Goal: Contribute content: Contribute content

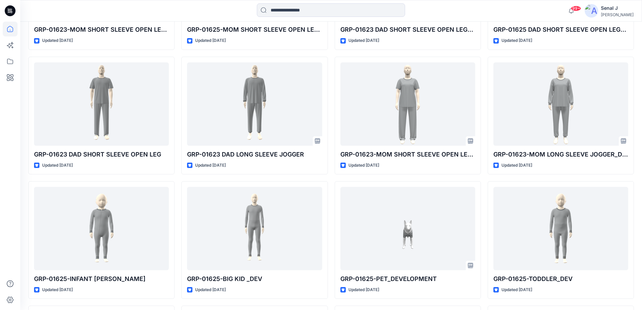
scroll to position [1557, 0]
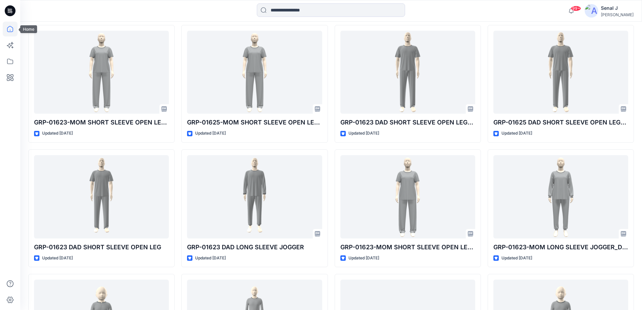
click at [10, 30] on icon at bounding box center [10, 29] width 15 height 15
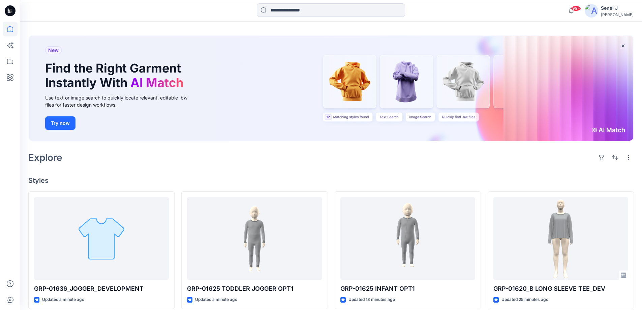
scroll to position [45, 0]
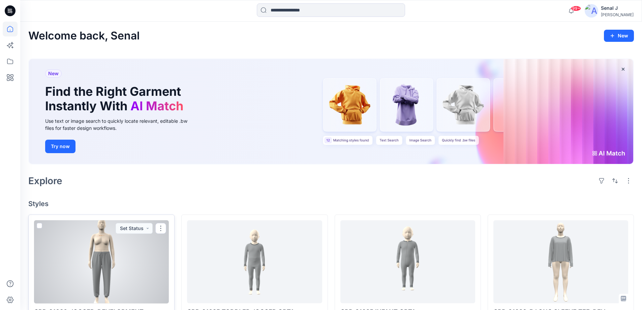
click at [103, 268] on div at bounding box center [101, 261] width 135 height 83
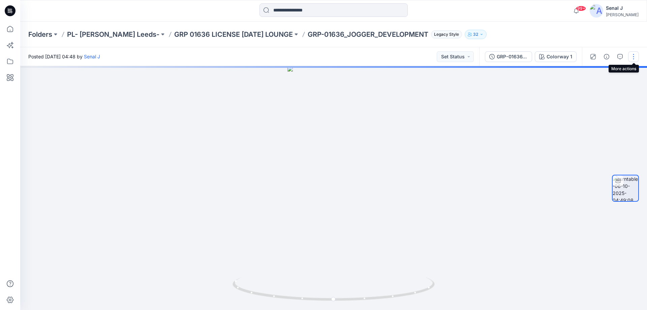
click at [635, 56] on button "button" at bounding box center [633, 56] width 11 height 11
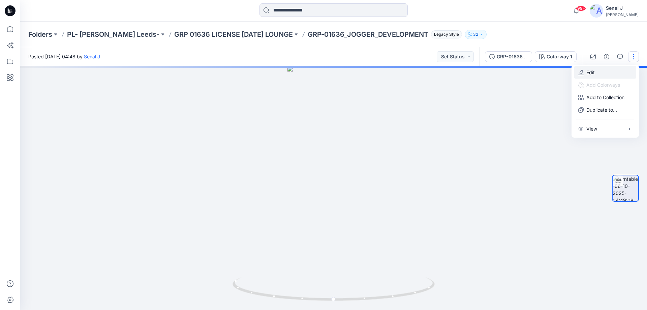
click at [597, 73] on button "Edit" at bounding box center [605, 72] width 62 height 12
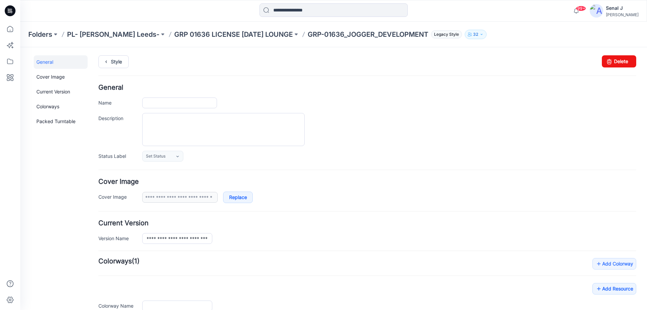
type input "**********"
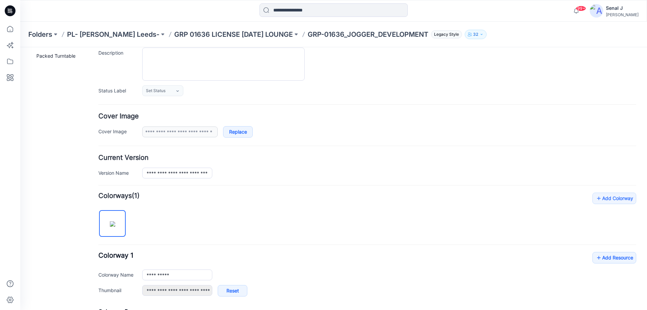
scroll to position [169, 0]
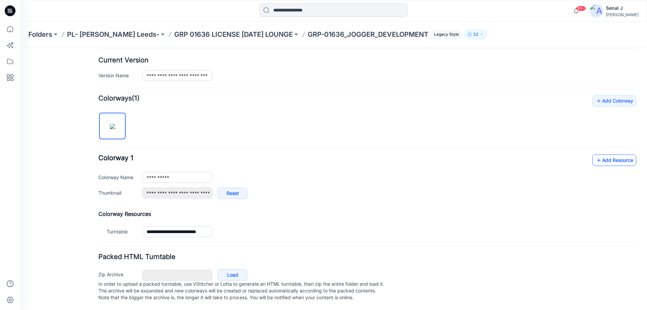
click at [616, 154] on link "Add Resource" at bounding box center [614, 159] width 44 height 11
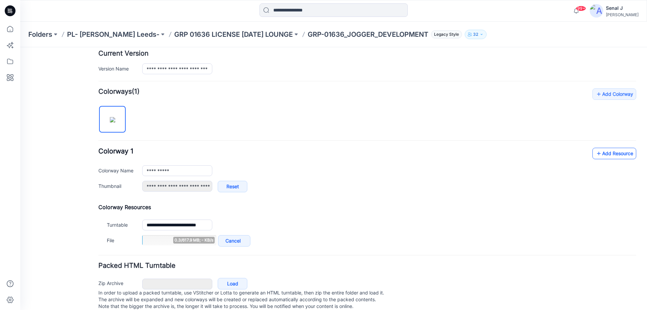
click at [601, 150] on link "Add Resource" at bounding box center [614, 153] width 44 height 11
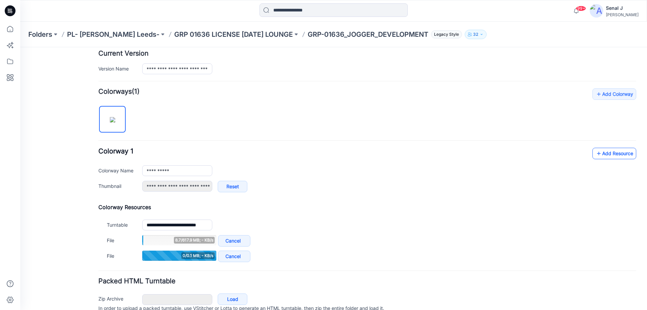
click at [607, 156] on link "Add Resource" at bounding box center [614, 153] width 44 height 11
click at [598, 150] on link "Add Resource" at bounding box center [614, 153] width 44 height 11
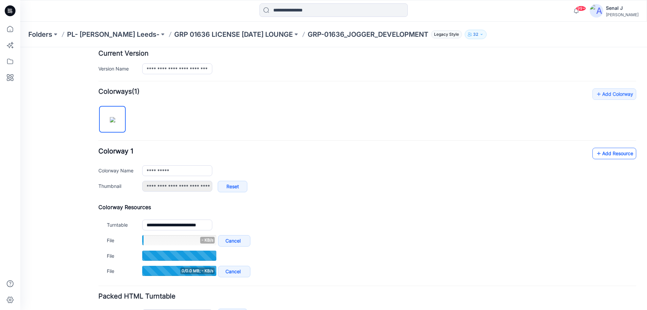
click at [601, 151] on link "Add Resource" at bounding box center [614, 153] width 44 height 11
click at [599, 152] on link "Add Resource" at bounding box center [614, 153] width 44 height 11
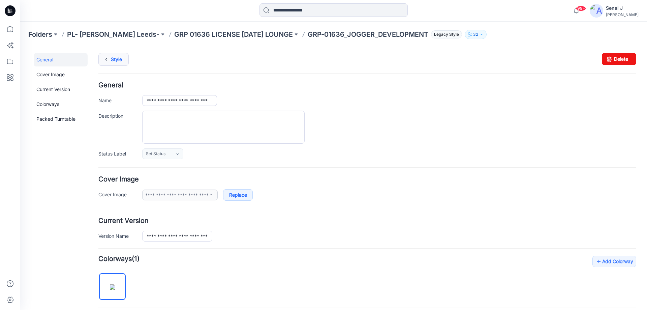
scroll to position [0, 0]
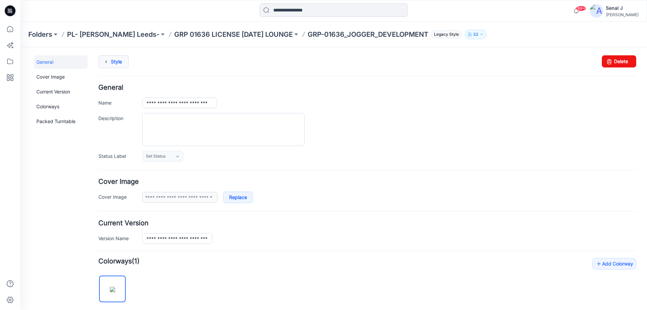
click at [115, 63] on link "Style" at bounding box center [113, 61] width 30 height 13
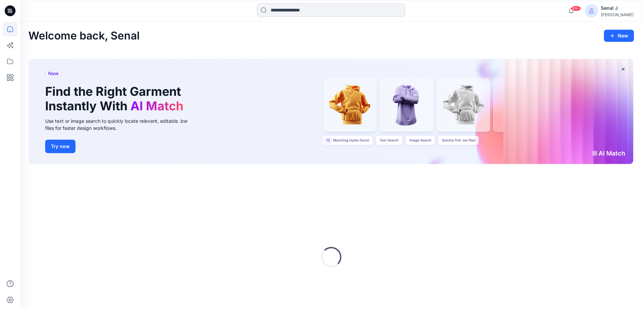
click at [299, 10] on input at bounding box center [331, 9] width 148 height 13
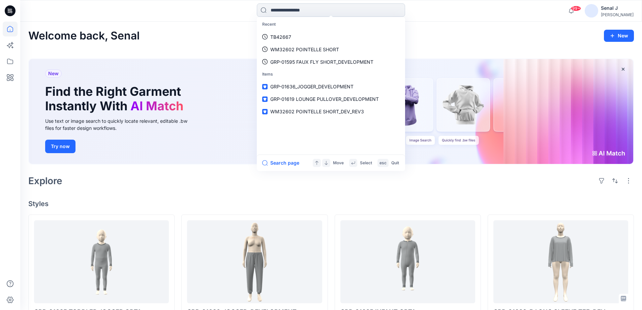
paste input "**********"
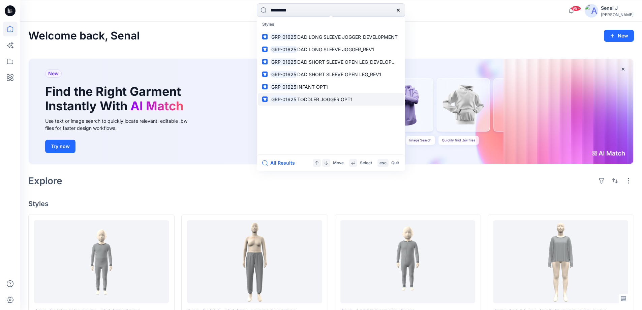
type input "*********"
click at [324, 98] on span "TODDLER JOGGER OPT1" at bounding box center [324, 99] width 55 height 6
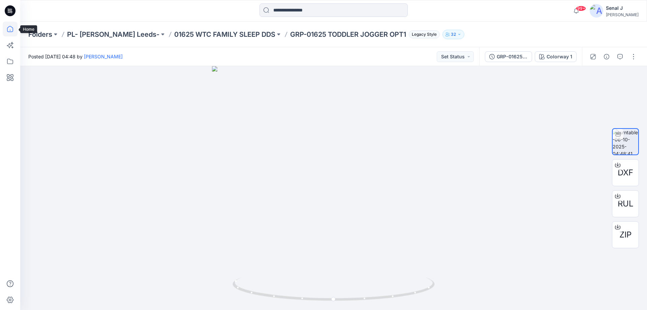
click at [13, 27] on icon at bounding box center [10, 29] width 15 height 15
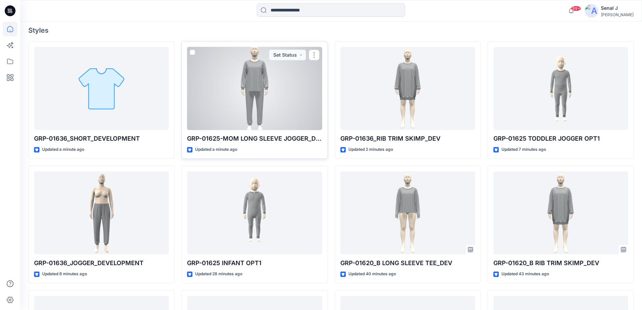
scroll to position [174, 0]
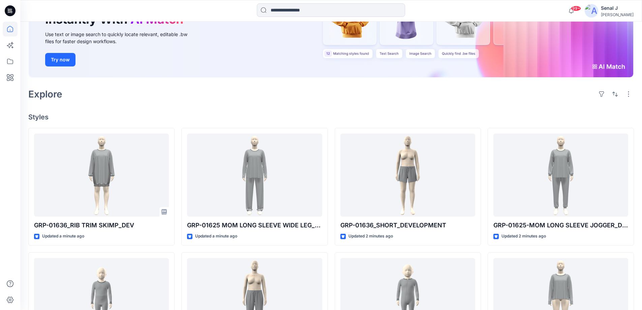
scroll to position [90, 0]
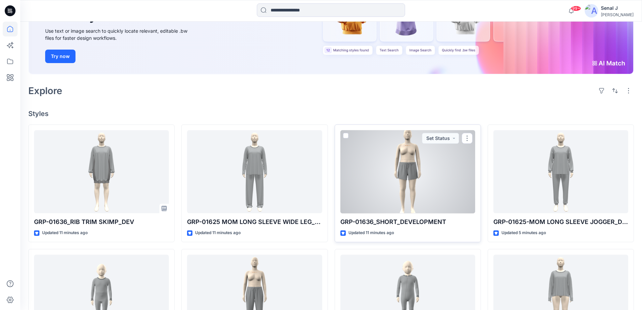
click at [452, 191] on div at bounding box center [407, 171] width 135 height 83
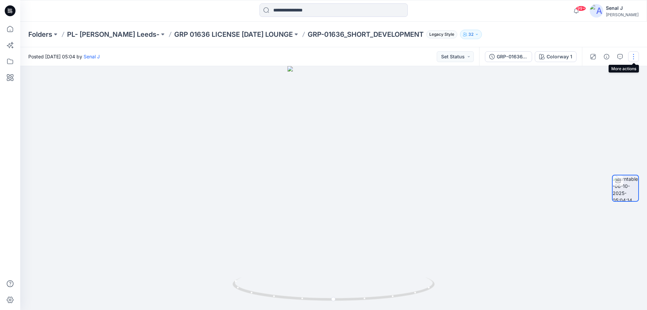
click at [635, 56] on button "button" at bounding box center [633, 56] width 11 height 11
click at [599, 73] on button "Edit" at bounding box center [605, 72] width 62 height 12
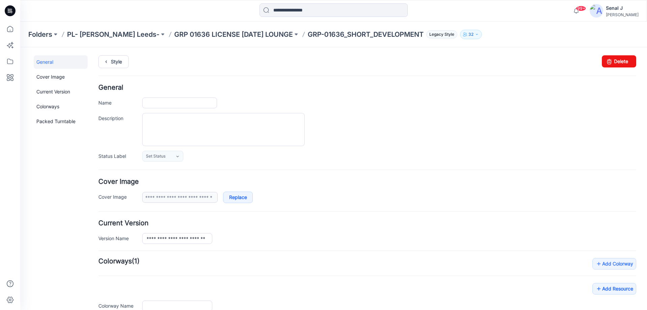
type input "**********"
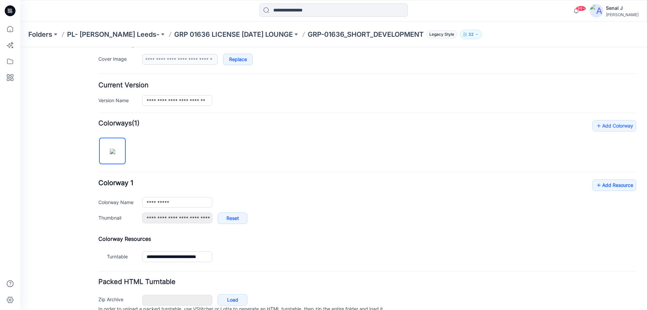
scroll to position [169, 0]
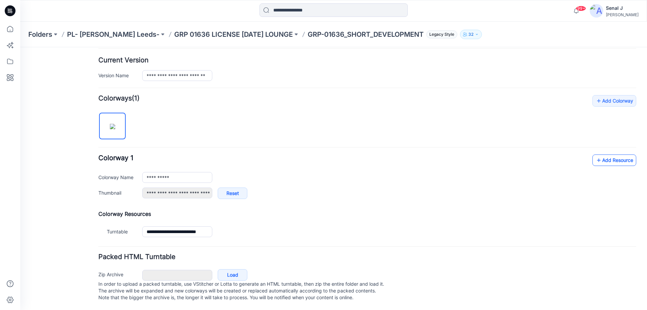
click at [600, 156] on link "Add Resource" at bounding box center [614, 159] width 44 height 11
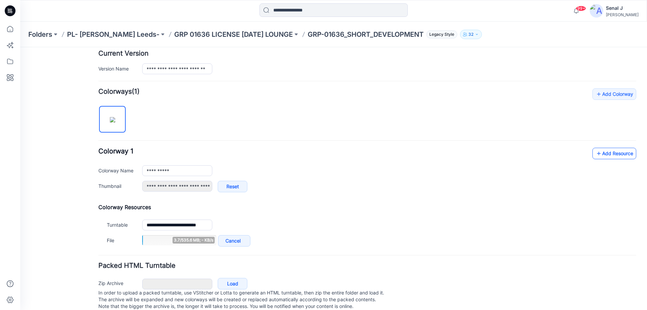
click at [609, 154] on link "Add Resource" at bounding box center [614, 153] width 44 height 11
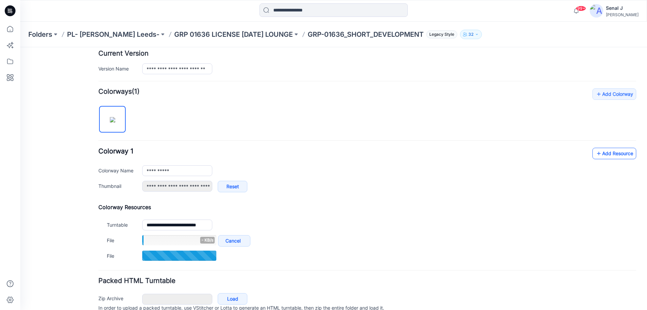
click at [598, 154] on link "Add Resource" at bounding box center [614, 153] width 44 height 11
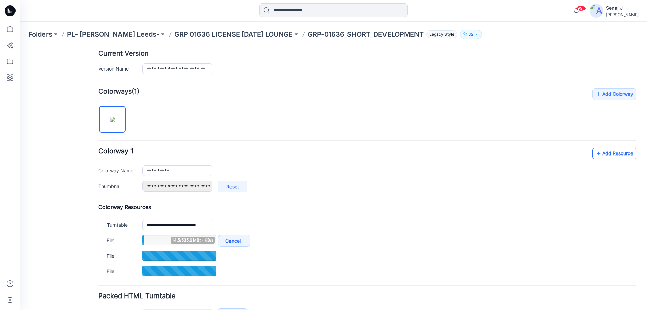
click at [621, 152] on link "Add Resource" at bounding box center [614, 153] width 44 height 11
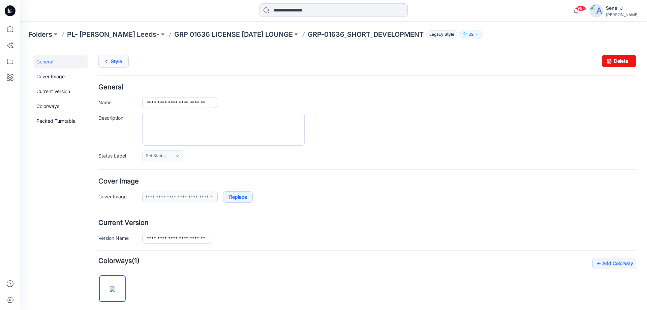
scroll to position [0, 0]
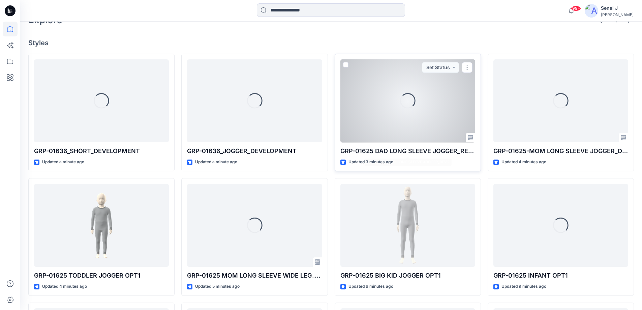
scroll to position [180, 0]
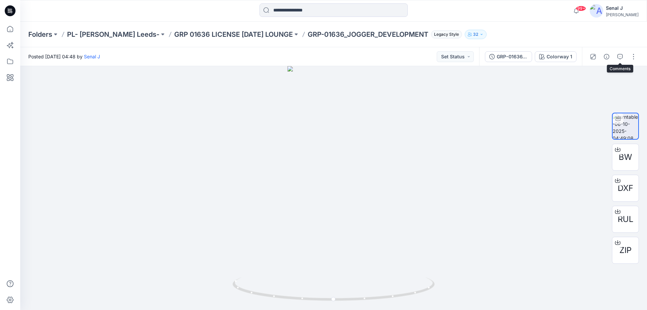
drag, startPoint x: 619, startPoint y: 54, endPoint x: 616, endPoint y: 55, distance: 3.8
click at [619, 55] on icon "button" at bounding box center [619, 56] width 5 height 5
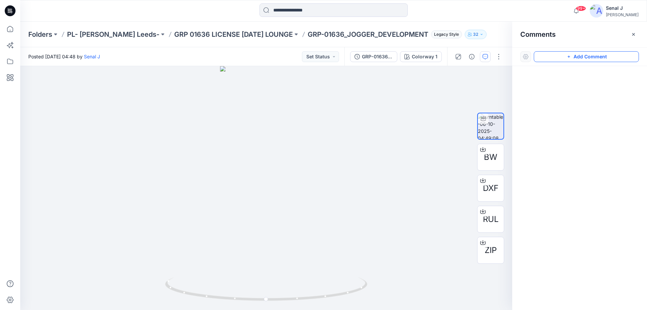
click at [562, 58] on button "Add Comment" at bounding box center [586, 56] width 105 height 11
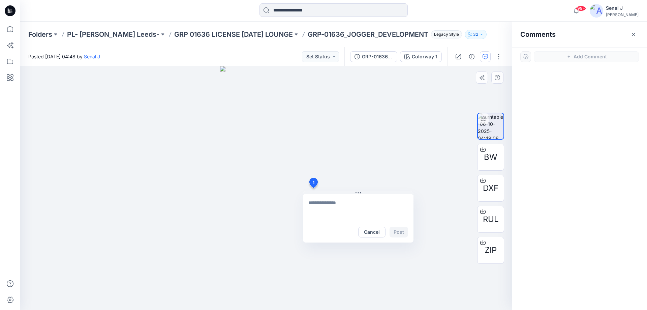
click at [313, 188] on div "1 Cancel Post" at bounding box center [266, 188] width 492 height 244
paste textarea "**********"
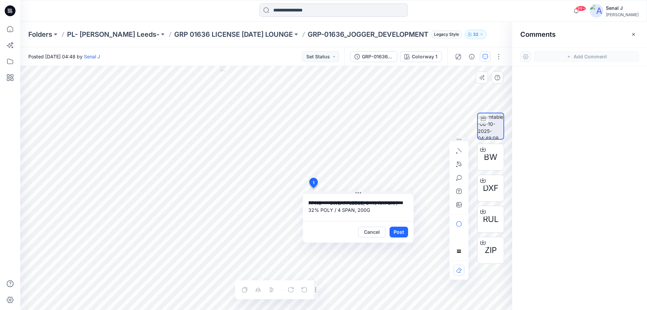
click at [307, 202] on textarea "**********" at bounding box center [358, 207] width 110 height 27
type textarea "**********"
click at [404, 233] on button "Post" at bounding box center [398, 231] width 19 height 11
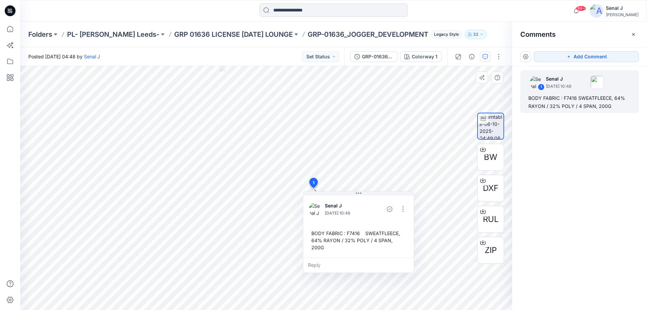
click at [311, 234] on div "BODY FABRIC : F7416 SWEATFLEECE, 64% RAYON / 32% POLY / 4 SPAN, 200G" at bounding box center [359, 240] width 100 height 27
drag, startPoint x: 311, startPoint y: 234, endPoint x: 406, endPoint y: 243, distance: 95.4
click at [406, 243] on div "BODY FABRIC : F7416 SWEATFLEECE, 64% RAYON / 32% POLY / 4 SPAN, 200G" at bounding box center [359, 240] width 100 height 27
copy div "BODY FABRIC : F7416 SWEATFLEECE, 64% RAYON / 32% POLY / 4 SPAN, 200G Reply Laye…"
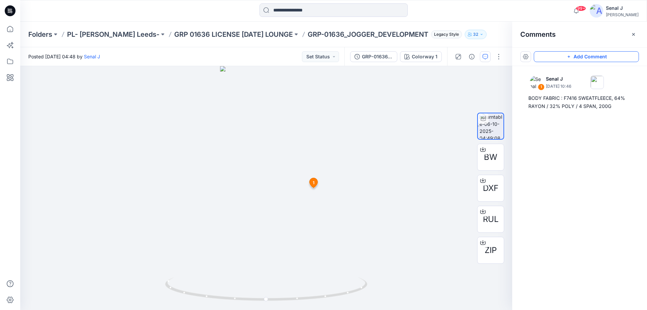
click at [564, 55] on button "Add Comment" at bounding box center [586, 56] width 105 height 11
click at [302, 272] on div "2 1 Senal J October 06, 2025 10:46 BODY FABRIC : F7416 SWEATFLEECE, 64% RAYON /…" at bounding box center [266, 188] width 492 height 244
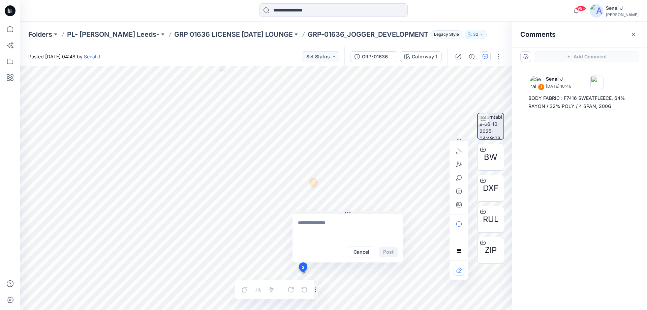
type textarea "**********"
click at [390, 251] on button "Post" at bounding box center [388, 251] width 19 height 11
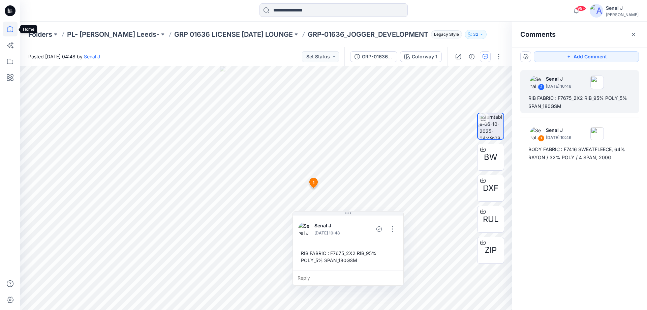
click at [14, 27] on icon at bounding box center [10, 29] width 15 height 15
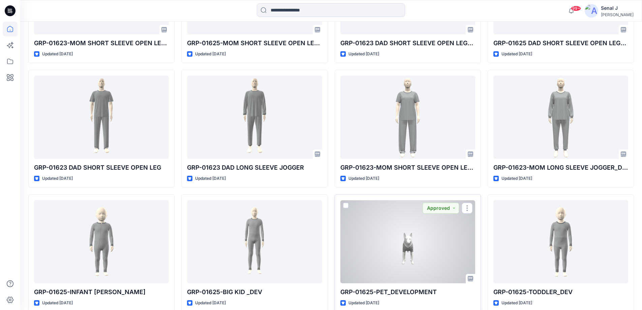
scroll to position [1975, 0]
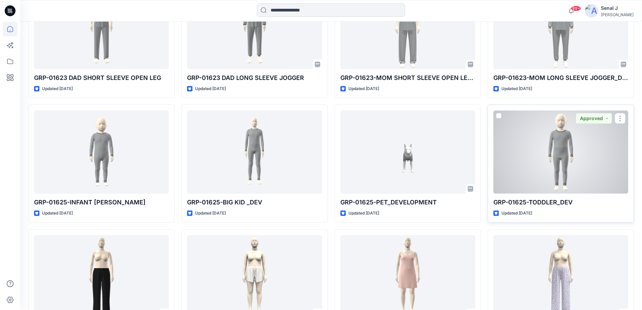
click at [567, 146] on div at bounding box center [560, 151] width 135 height 83
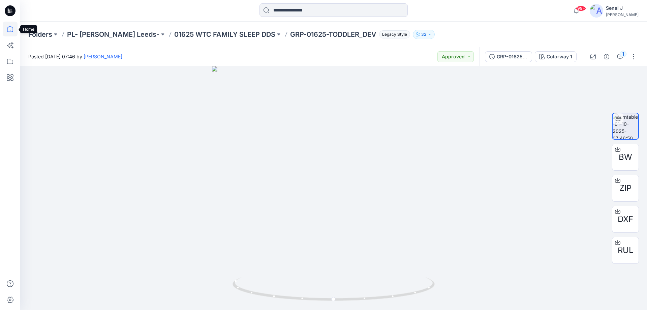
click at [9, 26] on icon at bounding box center [10, 29] width 6 height 6
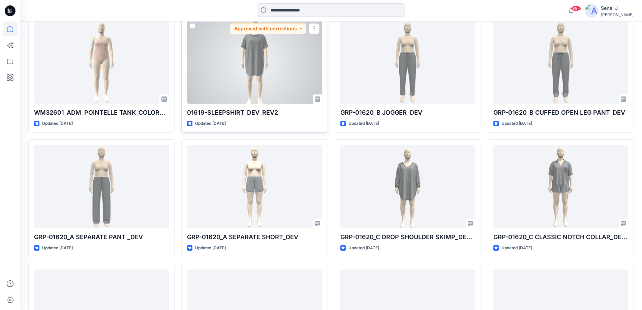
scroll to position [2542, 0]
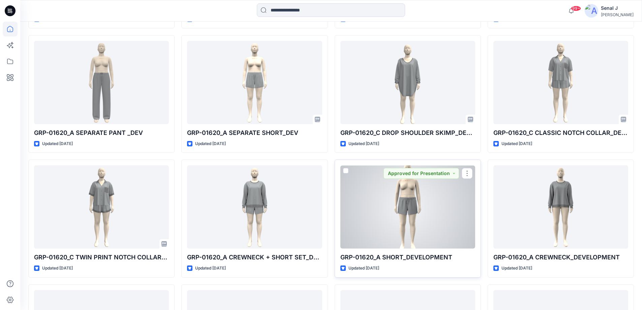
click at [406, 209] on div at bounding box center [407, 206] width 135 height 83
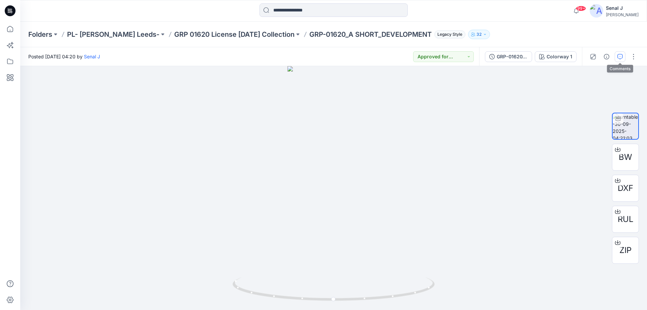
click at [620, 55] on icon "button" at bounding box center [619, 56] width 5 height 5
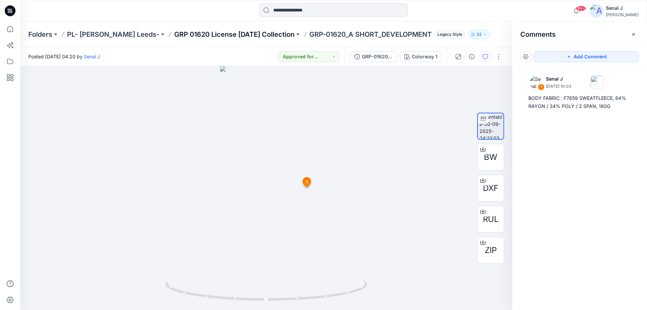
click at [257, 32] on p "GRP 01620 License Halloween Collection" at bounding box center [234, 34] width 120 height 9
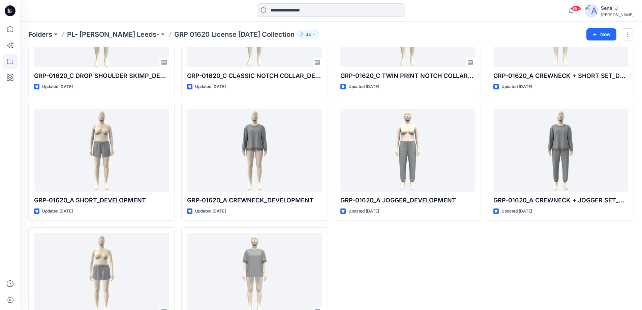
scroll to position [389, 0]
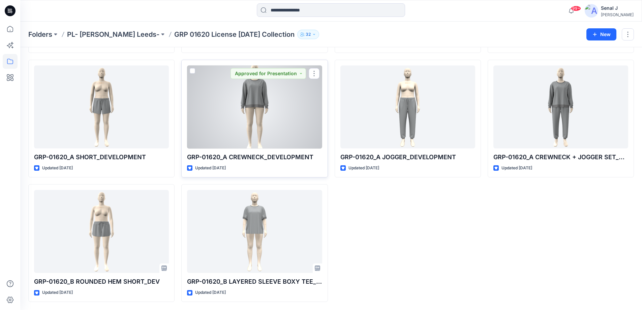
click at [249, 101] on div at bounding box center [254, 106] width 135 height 83
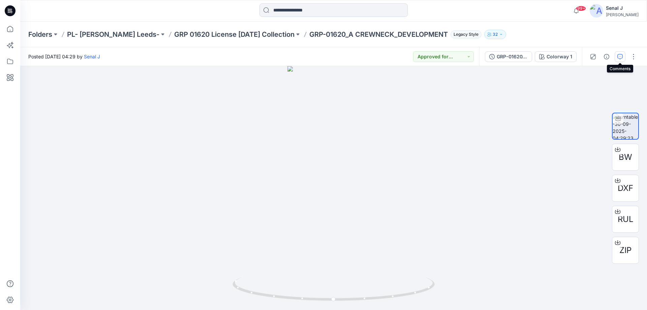
click at [618, 56] on icon "button" at bounding box center [619, 56] width 5 height 5
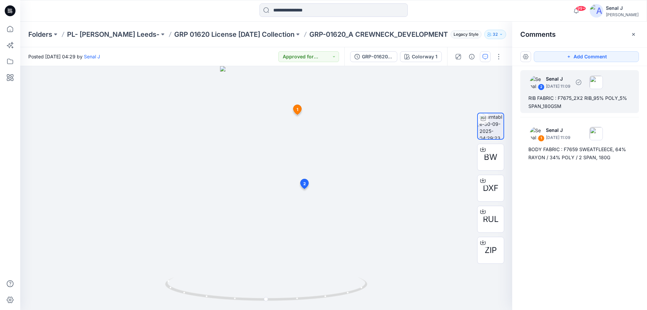
click at [577, 103] on div "RIB FABRIC : F7675_2X2 RIB_95% POLY_5% SPAN_180GSM" at bounding box center [579, 102] width 102 height 16
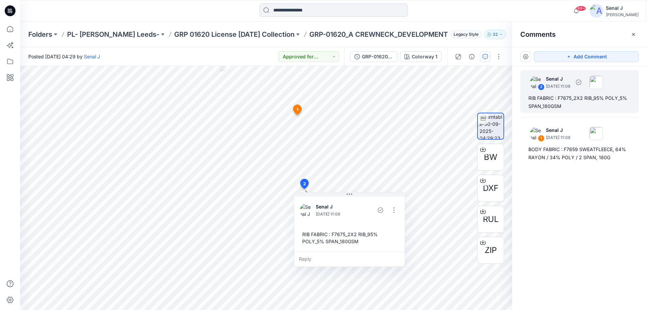
click at [554, 106] on div "RIB FABRIC : F7675_2X2 RIB_95% POLY_5% SPAN_180GSM" at bounding box center [579, 102] width 102 height 16
click at [345, 243] on div "RIB FABRIC : F7675_2X2 RIB_95% POLY_5% SPAN_180GSM" at bounding box center [349, 238] width 100 height 20
click at [350, 241] on div "RIB FABRIC : F7675_2X2 RIB_95% POLY_5% SPAN_180GSM" at bounding box center [349, 238] width 100 height 20
drag, startPoint x: 350, startPoint y: 241, endPoint x: 294, endPoint y: 231, distance: 57.4
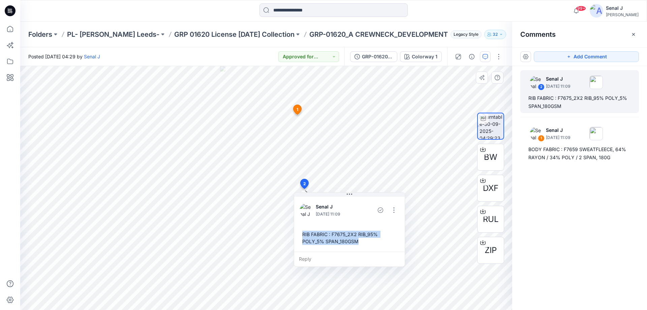
click at [294, 231] on div "Senal J September 30, 2025 11:09 RIB FABRIC : F7675_2X2 RIB_95% POLY_5% SPAN_18…" at bounding box center [349, 229] width 111 height 74
copy div "RIB FABRIC : F7675_2X2 RIB_95% POLY_5% SPAN_180GSM"
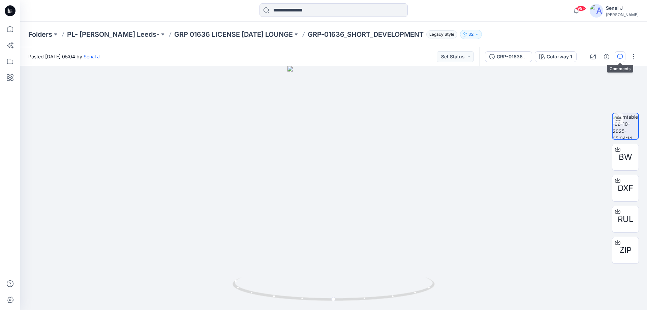
click at [619, 56] on icon "button" at bounding box center [619, 56] width 5 height 5
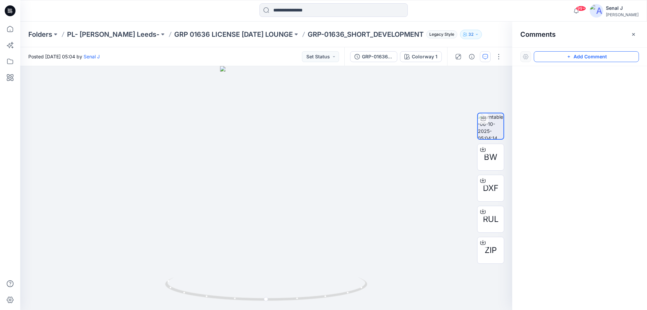
click at [585, 56] on button "Add Comment" at bounding box center [586, 56] width 105 height 11
click at [309, 179] on div "1" at bounding box center [266, 188] width 492 height 244
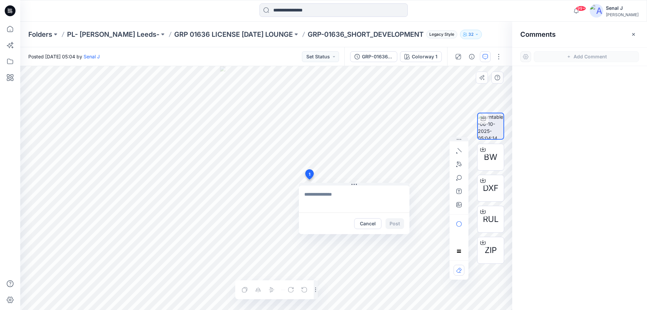
type textarea "**********"
click at [394, 225] on button "Post" at bounding box center [394, 223] width 19 height 11
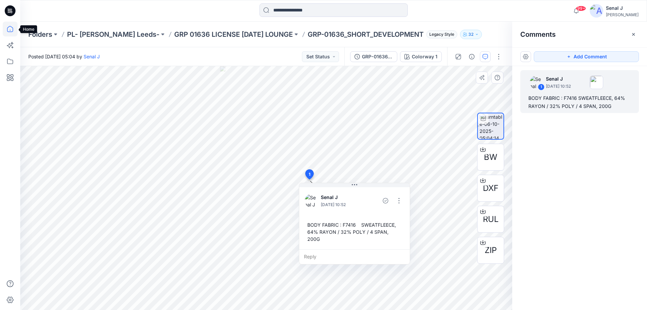
click at [11, 31] on icon at bounding box center [10, 29] width 15 height 15
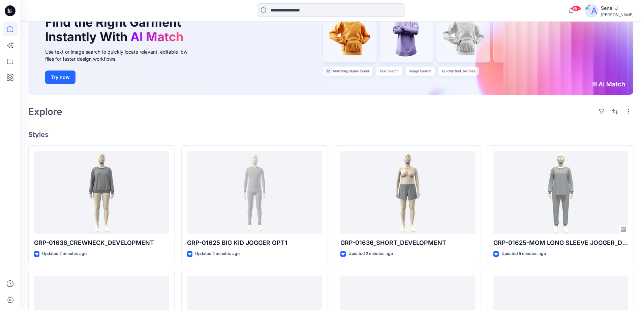
scroll to position [90, 0]
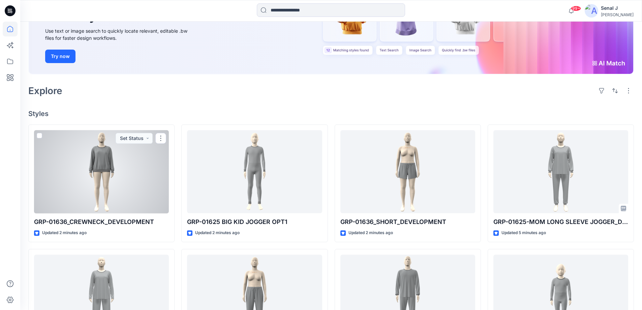
click at [103, 162] on div at bounding box center [101, 171] width 135 height 83
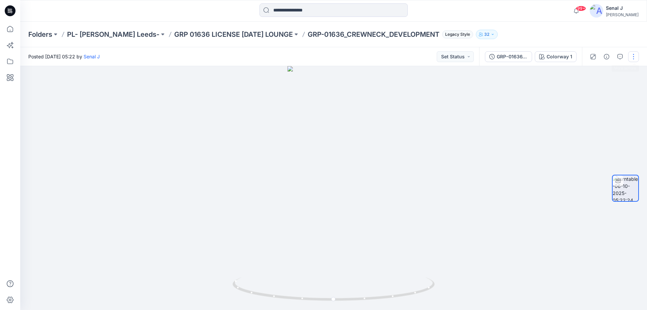
click at [636, 57] on button "button" at bounding box center [633, 56] width 11 height 11
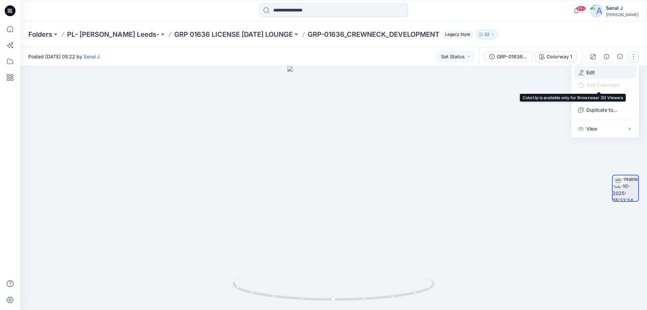
click at [608, 72] on button "Edit" at bounding box center [605, 72] width 62 height 12
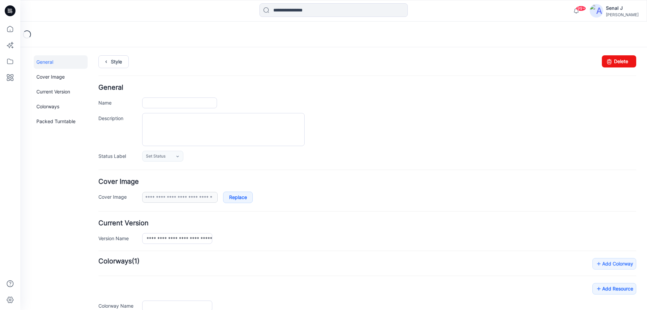
type input "**********"
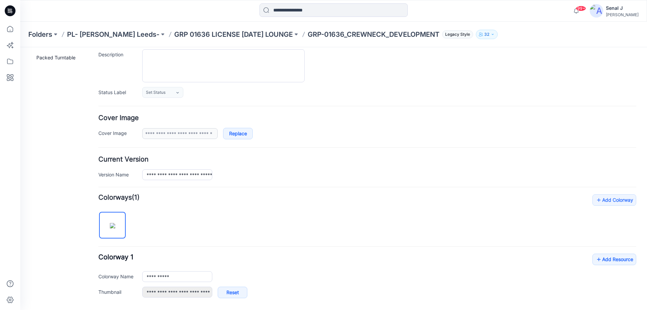
scroll to position [135, 0]
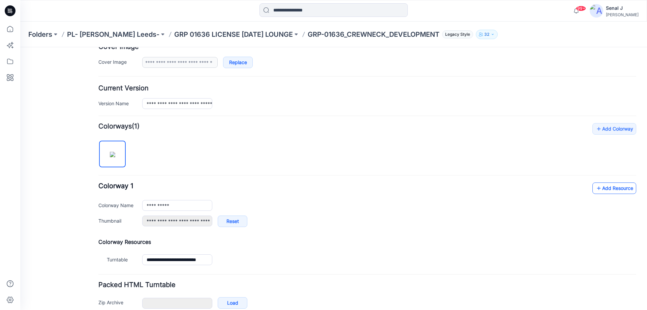
click at [606, 190] on link "Add Resource" at bounding box center [614, 187] width 44 height 11
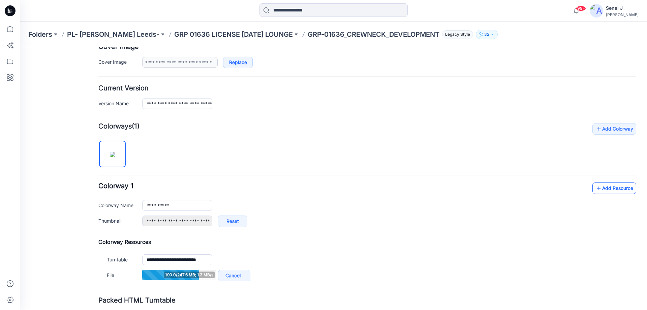
click at [613, 187] on link "Add Resource" at bounding box center [614, 187] width 44 height 11
click at [605, 187] on link "Add Resource" at bounding box center [614, 187] width 44 height 11
click at [603, 188] on link "Add Resource" at bounding box center [614, 187] width 44 height 11
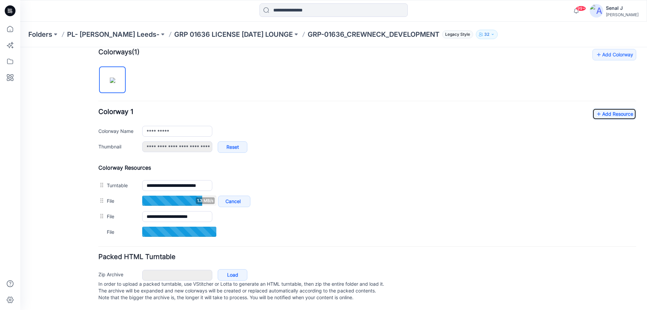
scroll to position [216, 0]
click at [599, 108] on link "Add Resource" at bounding box center [614, 113] width 44 height 11
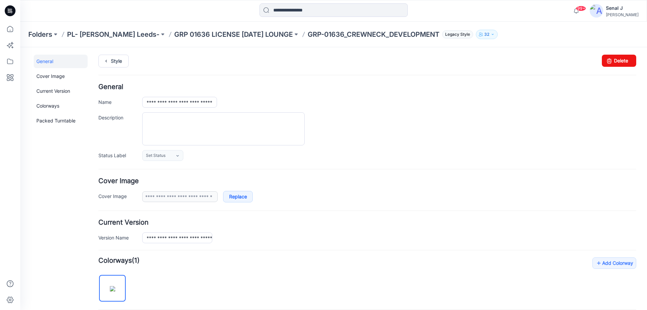
scroll to position [0, 0]
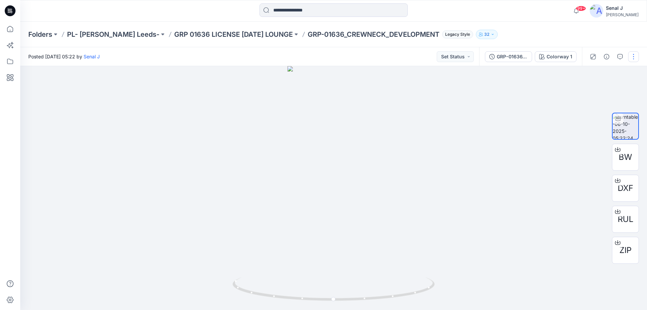
click at [632, 53] on button "button" at bounding box center [633, 56] width 11 height 11
click at [598, 73] on button "Edit" at bounding box center [605, 72] width 62 height 12
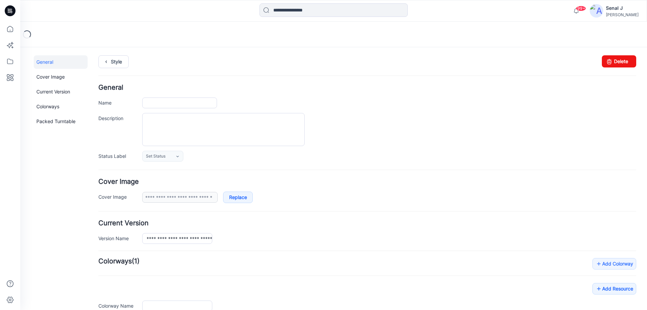
type input "**********"
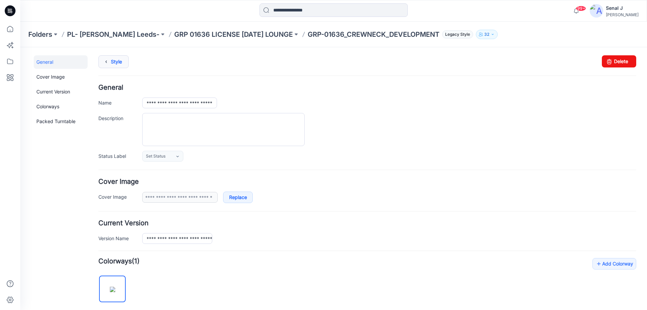
click at [112, 58] on link "Style" at bounding box center [113, 61] width 30 height 13
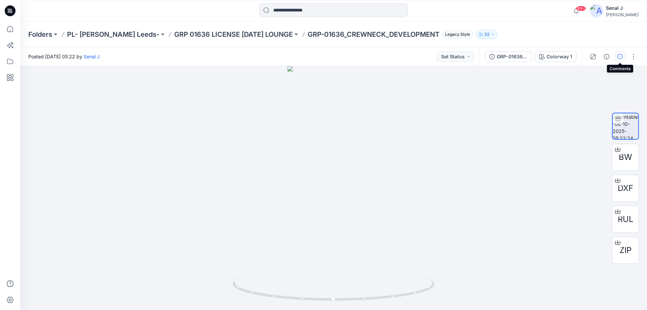
click at [618, 55] on icon "button" at bounding box center [619, 56] width 5 height 5
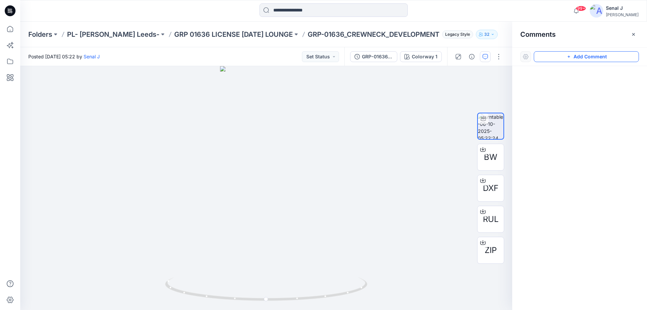
click at [566, 59] on button "Add Comment" at bounding box center [586, 56] width 105 height 11
click at [296, 119] on div "1" at bounding box center [266, 188] width 492 height 244
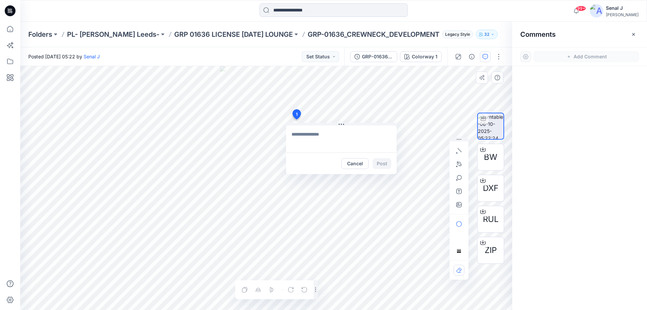
type textarea "**********"
click at [385, 162] on button "Post" at bounding box center [382, 163] width 19 height 11
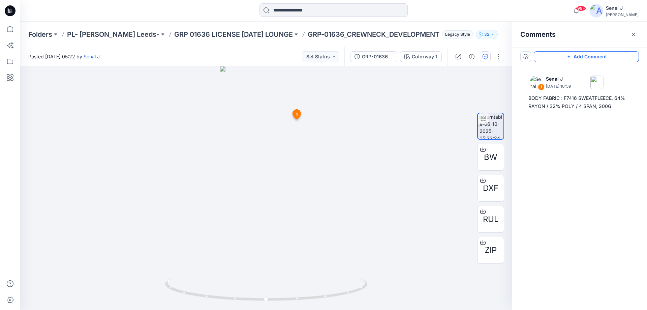
click at [550, 61] on button "Add Comment" at bounding box center [586, 56] width 105 height 11
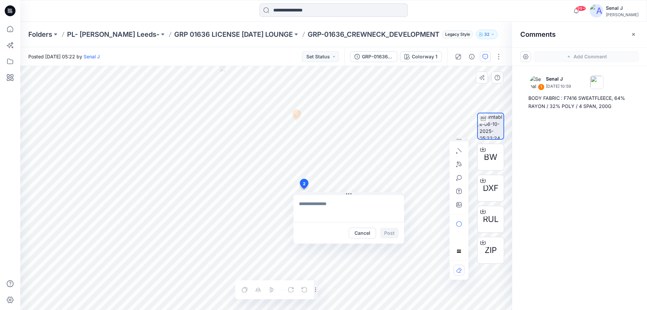
click at [303, 189] on div "2 Cancel Post 1 Senal J October 06, 2025 10:59 BODY FABRIC : F7416 SWEATFLEECE,…" at bounding box center [266, 188] width 492 height 244
type textarea "**********"
click at [389, 234] on button "Post" at bounding box center [389, 232] width 19 height 11
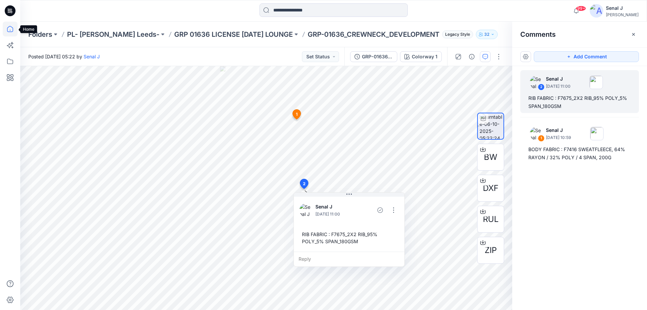
click at [11, 30] on icon at bounding box center [10, 29] width 15 height 15
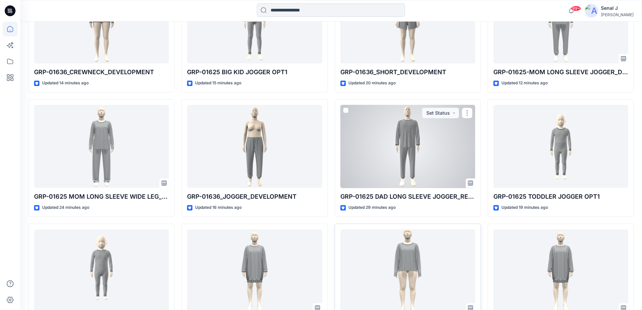
scroll to position [269, 0]
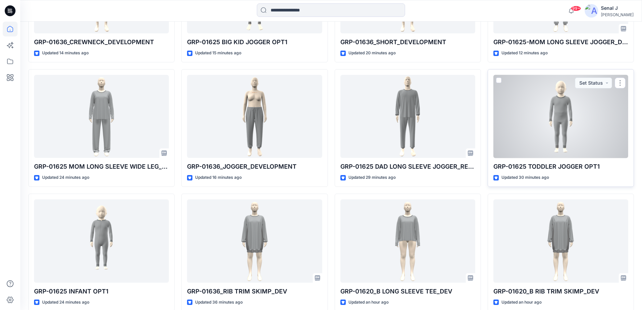
click at [562, 120] on div at bounding box center [560, 116] width 135 height 83
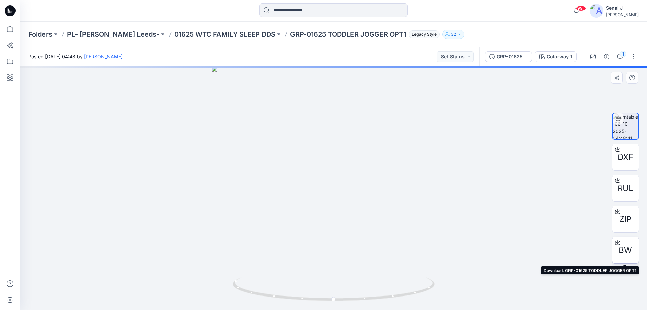
click at [628, 252] on span "BW" at bounding box center [624, 250] width 13 height 12
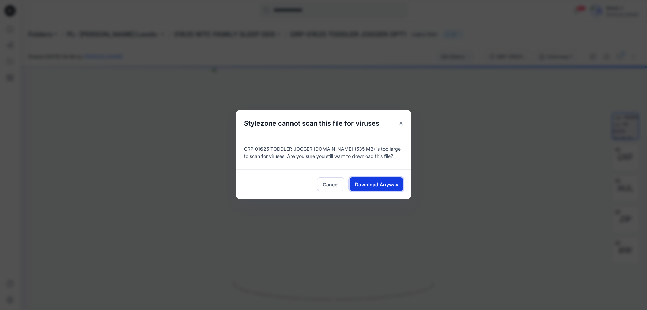
click at [385, 182] on span "Download Anyway" at bounding box center [376, 184] width 43 height 7
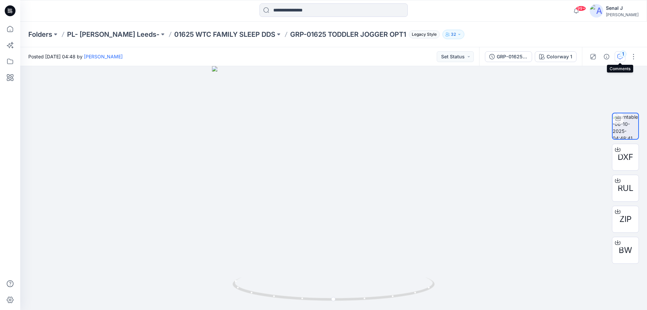
click at [620, 56] on div "1" at bounding box center [622, 54] width 7 height 7
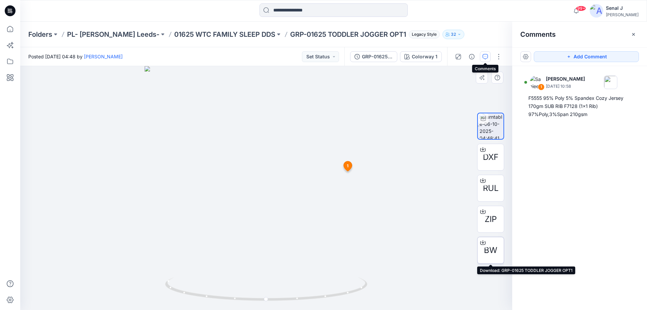
click at [492, 251] on span "BW" at bounding box center [490, 250] width 13 height 12
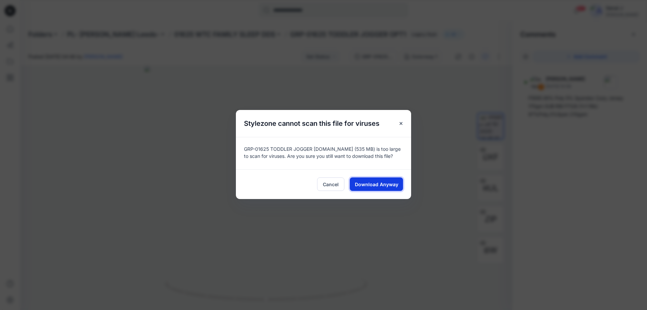
click at [383, 178] on button "Download Anyway" at bounding box center [376, 183] width 53 height 13
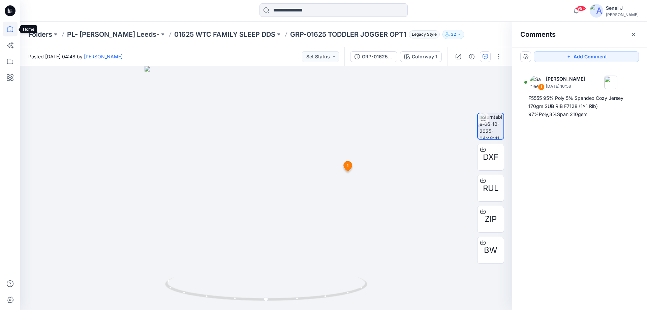
click at [12, 32] on icon at bounding box center [10, 29] width 6 height 6
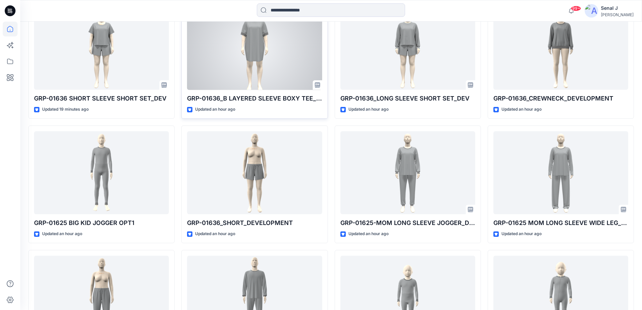
scroll to position [225, 0]
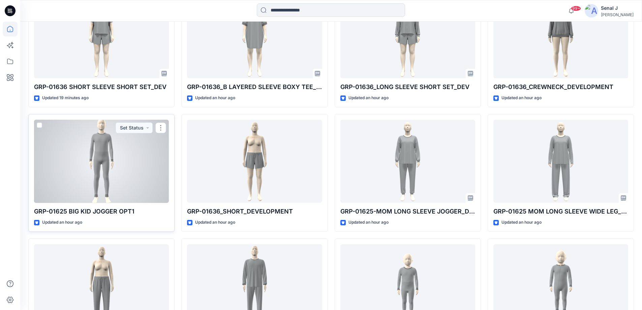
click at [109, 171] on div at bounding box center [101, 161] width 135 height 83
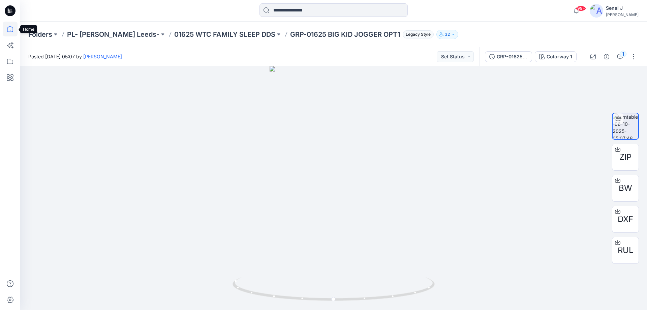
click at [15, 30] on icon at bounding box center [10, 29] width 15 height 15
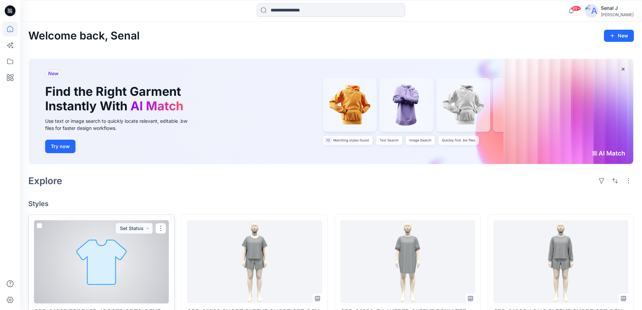
click at [118, 268] on div at bounding box center [101, 261] width 135 height 83
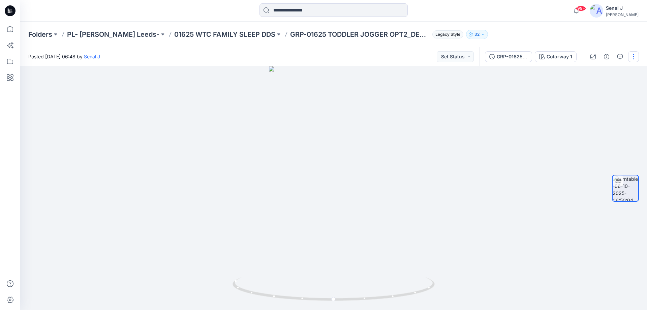
click at [633, 55] on button "button" at bounding box center [633, 56] width 11 height 11
click at [585, 72] on button "Edit" at bounding box center [605, 72] width 62 height 12
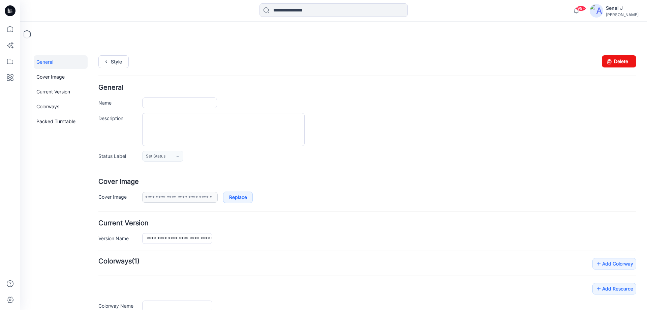
type input "**********"
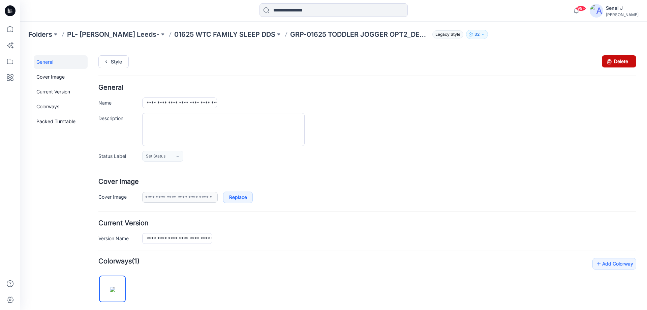
drag, startPoint x: 613, startPoint y: 62, endPoint x: 373, endPoint y: 75, distance: 240.5
click at [613, 62] on link "Delete" at bounding box center [619, 61] width 34 height 12
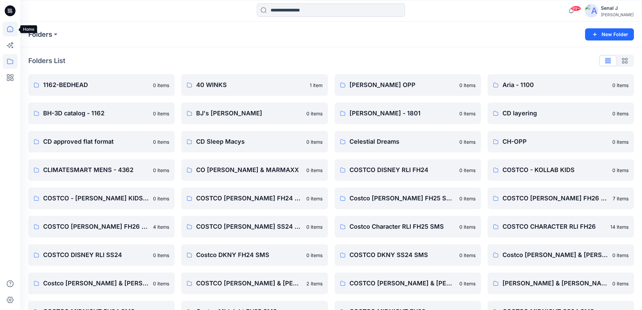
click at [10, 30] on icon at bounding box center [10, 30] width 0 height 1
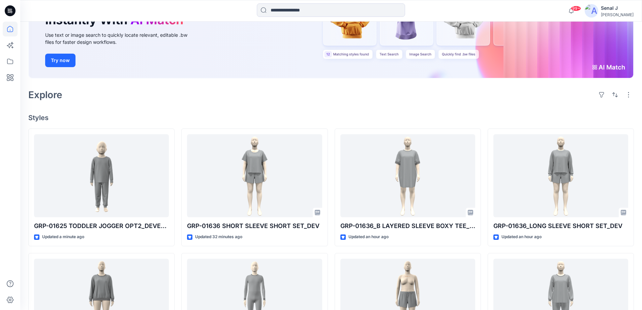
scroll to position [90, 0]
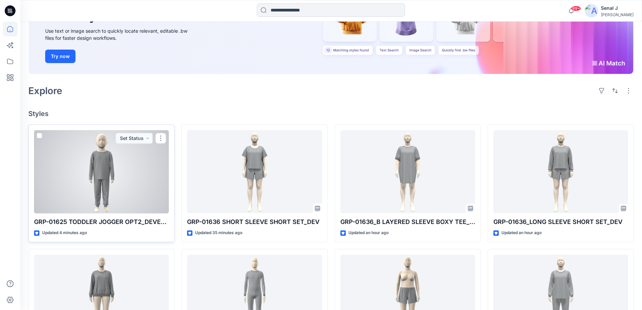
click at [113, 178] on div at bounding box center [101, 171] width 135 height 83
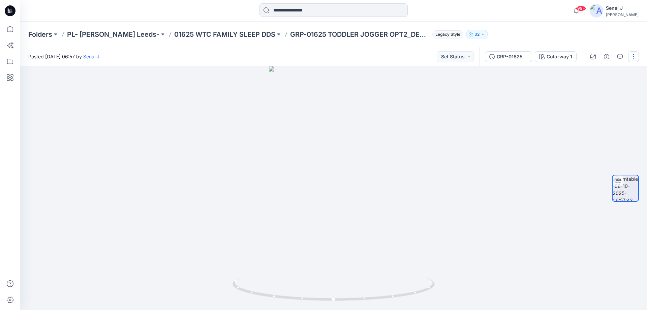
click at [636, 56] on button "button" at bounding box center [633, 56] width 11 height 11
click at [597, 73] on button "Edit" at bounding box center [605, 72] width 62 height 12
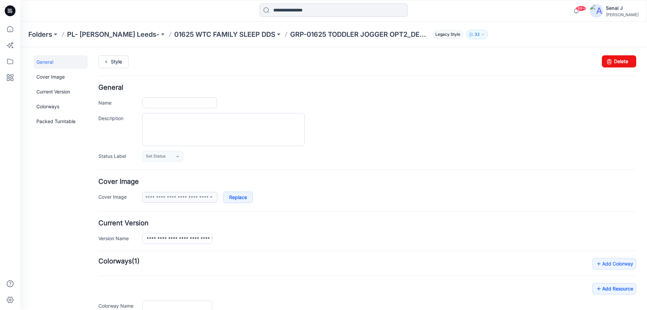
type input "**********"
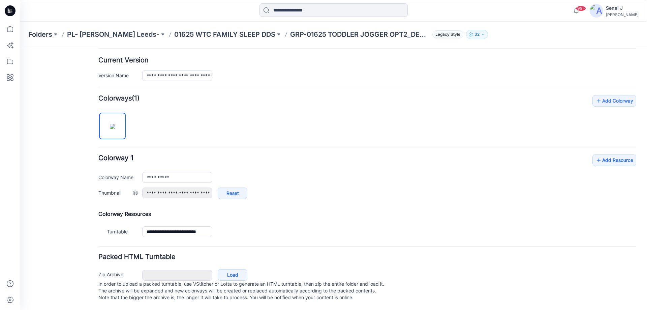
scroll to position [169, 0]
click at [604, 154] on link "Add Resource" at bounding box center [614, 159] width 44 height 11
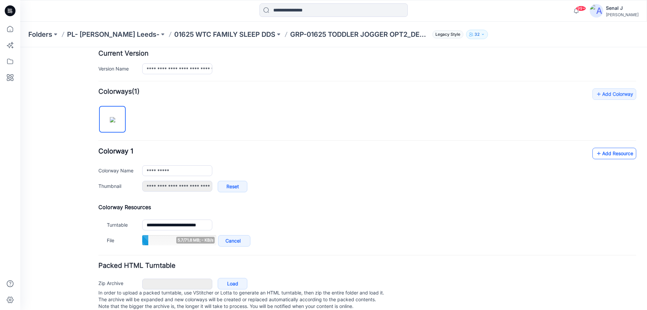
click at [607, 152] on link "Add Resource" at bounding box center [614, 153] width 44 height 11
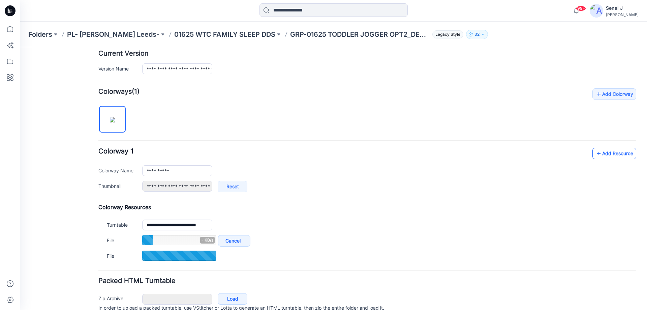
click at [595, 149] on icon at bounding box center [598, 153] width 7 height 11
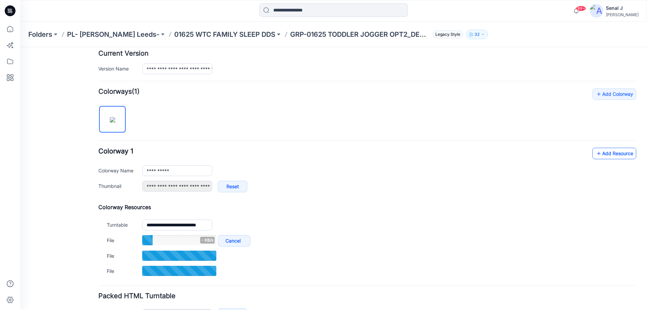
click at [619, 154] on link "Add Resource" at bounding box center [614, 153] width 44 height 11
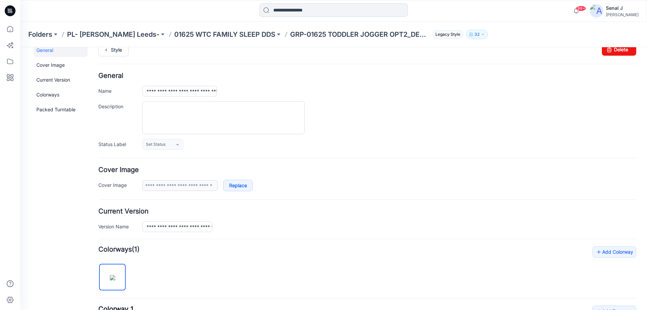
scroll to position [0, 0]
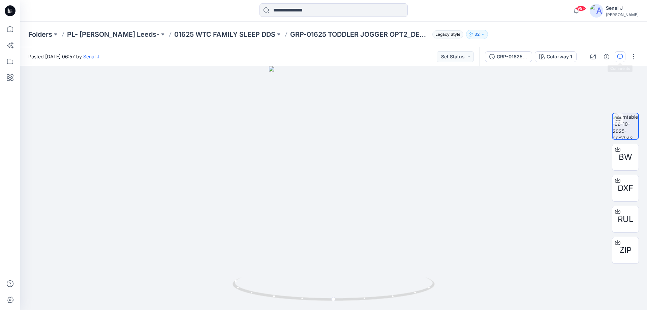
click at [621, 57] on icon "button" at bounding box center [619, 56] width 5 height 5
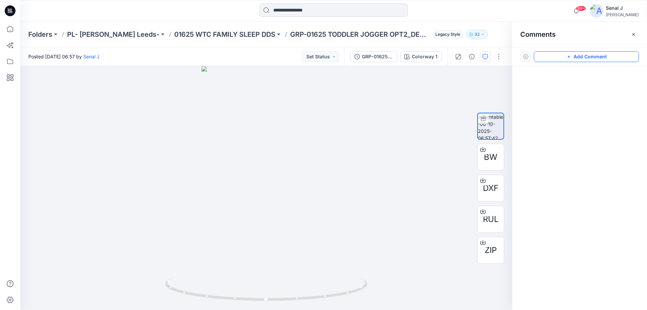
click at [550, 55] on button "Add Comment" at bounding box center [586, 56] width 105 height 11
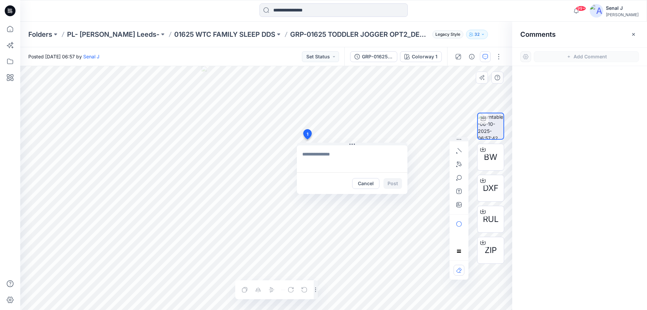
click at [307, 139] on div "1 Cancel Post Layer 1" at bounding box center [266, 188] width 492 height 244
click at [303, 154] on textarea "**********" at bounding box center [352, 158] width 110 height 27
type textarea "**********"
click at [394, 184] on button "Post" at bounding box center [392, 183] width 19 height 11
